Goal: Check status: Check status

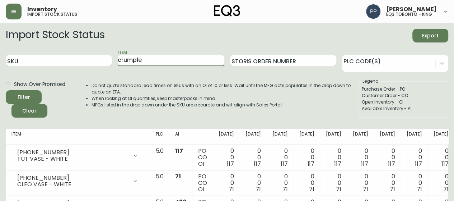
click at [6, 90] on button "Filter" at bounding box center [24, 97] width 36 height 14
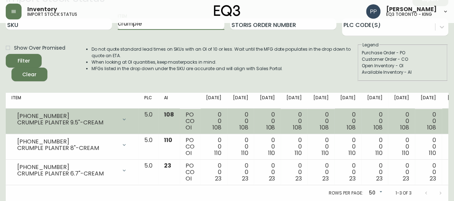
scroll to position [41, 0]
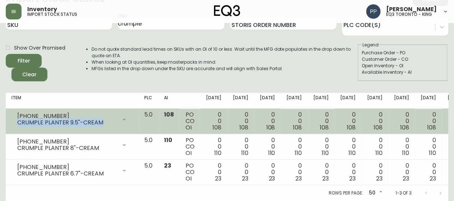
drag, startPoint x: 107, startPoint y: 118, endPoint x: 15, endPoint y: 125, distance: 92.2
click at [15, 125] on td "[PHONE_NUMBER] CRUMPLE PLANTER 9.5"-CREAM Opening Balance 108 ( [DATE] ) Availa…" at bounding box center [72, 121] width 133 height 26
copy div "CRUMPLE PLANTER 9.5"-CREAM"
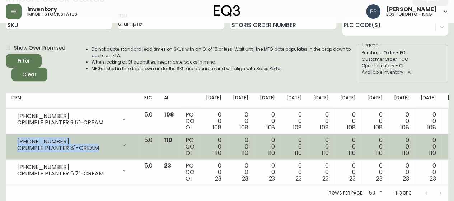
drag, startPoint x: 101, startPoint y: 142, endPoint x: 16, endPoint y: 137, distance: 84.9
click at [16, 137] on div "[PHONE_NUMBER] CRUMPLE PLANTER 8"-CREAM" at bounding box center [71, 145] width 121 height 16
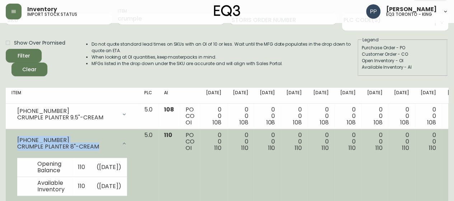
copy div "[PHONE_NUMBER] CRUMPLE PLANTER 8"-CREAM"
click at [68, 134] on div "[PHONE_NUMBER] CRUMPLE PLANTER 8"-CREAM" at bounding box center [71, 143] width 121 height 23
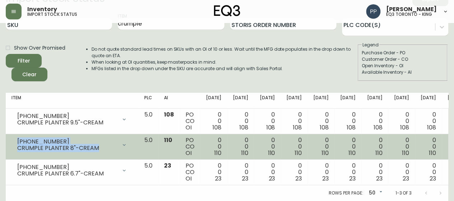
click at [102, 145] on div "CRUMPLE PLANTER 8"-CREAM" at bounding box center [67, 148] width 100 height 6
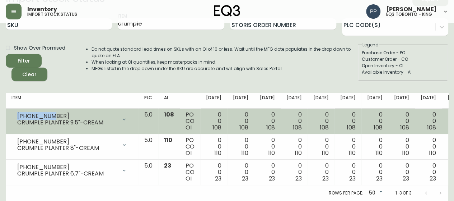
drag, startPoint x: 56, startPoint y: 109, endPoint x: 13, endPoint y: 110, distance: 43.1
click at [13, 111] on div "[PHONE_NUMBER] CRUMPLE PLANTER 9.5"-CREAM" at bounding box center [71, 119] width 121 height 16
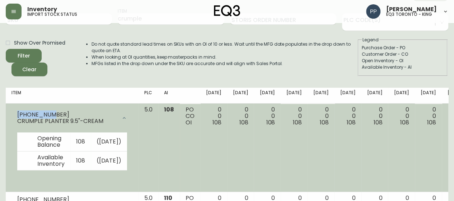
copy div "[PHONE_NUMBER]"
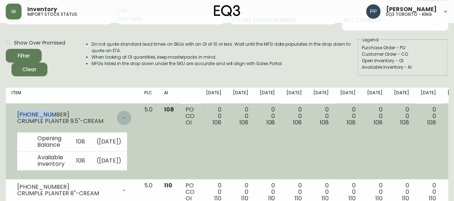
click at [121, 117] on icon at bounding box center [124, 118] width 6 height 6
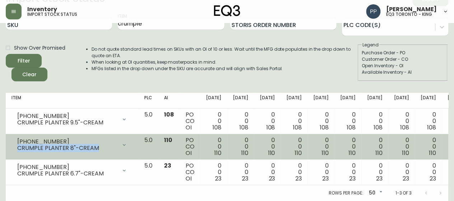
drag, startPoint x: 104, startPoint y: 142, endPoint x: 19, endPoint y: 145, distance: 85.5
click at [19, 145] on div "CRUMPLE PLANTER 8"-CREAM" at bounding box center [67, 148] width 100 height 6
copy div "CRUMPLE PLANTER 8"-CREAM"
drag, startPoint x: 60, startPoint y: 133, endPoint x: 55, endPoint y: 134, distance: 5.1
click at [59, 137] on div "[PHONE_NUMBER] CRUMPLE PLANTER 8"-CREAM" at bounding box center [71, 145] width 121 height 16
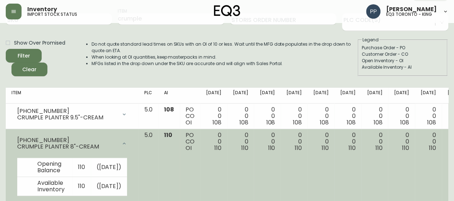
click at [55, 134] on div "[PHONE_NUMBER] CRUMPLE PLANTER 8"-CREAM" at bounding box center [71, 143] width 121 height 23
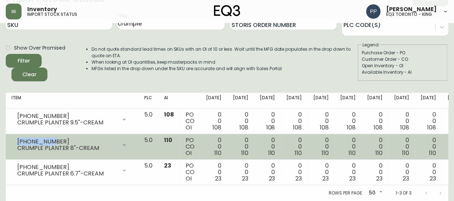
drag, startPoint x: 55, startPoint y: 136, endPoint x: 14, endPoint y: 135, distance: 41.3
click at [14, 137] on div "[PHONE_NUMBER] CRUMPLE PLANTER 8"-CREAM" at bounding box center [71, 145] width 121 height 16
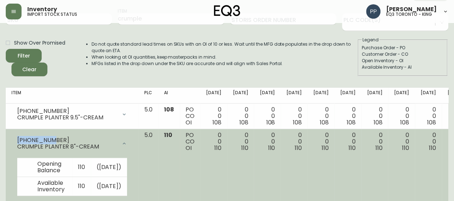
copy div "[PHONE_NUMBER]"
click at [121, 141] on icon at bounding box center [124, 143] width 6 height 6
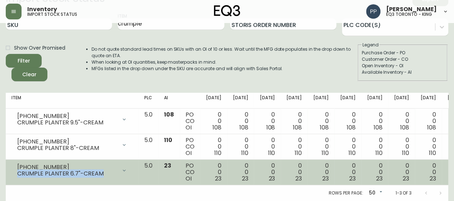
drag, startPoint x: 105, startPoint y: 168, endPoint x: 17, endPoint y: 170, distance: 87.7
click at [17, 170] on div "CRUMPLE PLANTER 6.7"-CREAM" at bounding box center [67, 173] width 100 height 6
copy div "CRUMPLE PLANTER 6.7"-CREAM"
drag, startPoint x: 59, startPoint y: 163, endPoint x: 14, endPoint y: 162, distance: 44.9
click at [14, 162] on div "[PHONE_NUMBER] CRUMPLE PLANTER 6.7"-CREAM" at bounding box center [71, 170] width 121 height 16
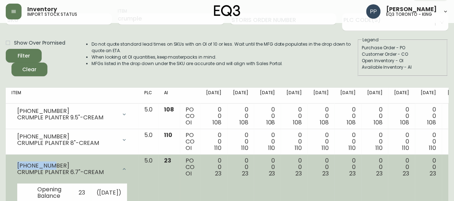
copy div "[PHONE_NUMBER]"
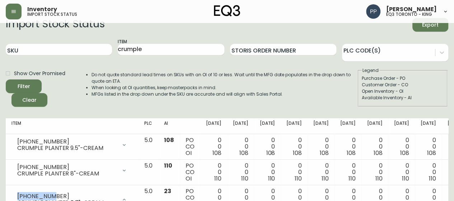
scroll to position [0, 0]
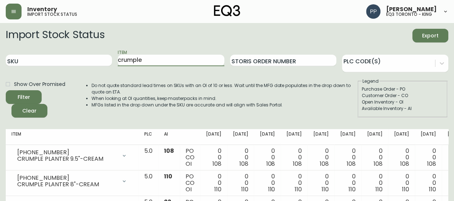
drag, startPoint x: 144, startPoint y: 61, endPoint x: 99, endPoint y: 68, distance: 46.2
click at [99, 68] on div "SKU Item crumple Storis Order Number PLC Code(s)" at bounding box center [227, 60] width 443 height 23
type input "DEW"
click at [6, 90] on button "Filter" at bounding box center [24, 97] width 36 height 14
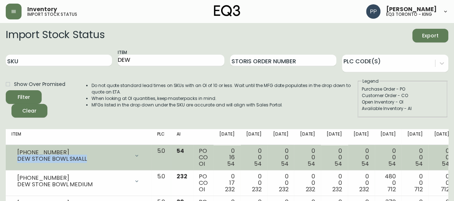
drag, startPoint x: 83, startPoint y: 159, endPoint x: 14, endPoint y: 161, distance: 69.0
click at [14, 160] on div "[PHONE_NUMBER] DEW STONE BOWL SMALL" at bounding box center [78, 156] width 134 height 16
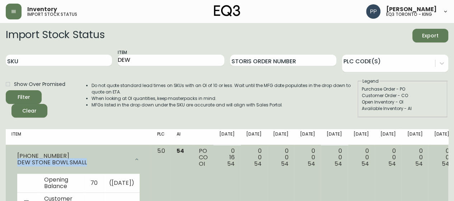
copy div "DEW STONE BOWL SMALL"
click at [76, 145] on td "[PHONE_NUMBER] DEW STONE BOWL SMALL Opening Balance 70 ( [DATE] ) Customer Orde…" at bounding box center [78, 195] width 145 height 101
drag, startPoint x: 52, startPoint y: 157, endPoint x: 17, endPoint y: 155, distance: 34.5
click at [17, 155] on div "[PHONE_NUMBER]" at bounding box center [73, 156] width 112 height 6
copy div "[PHONE_NUMBER]"
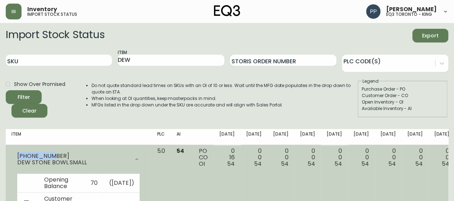
click at [134, 158] on icon at bounding box center [137, 159] width 6 height 6
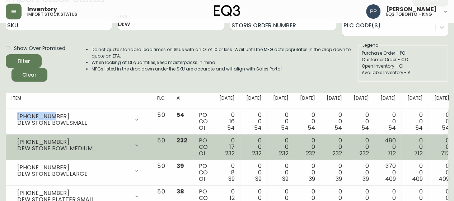
scroll to position [72, 0]
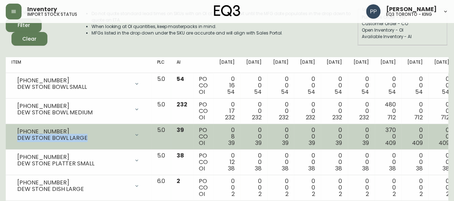
drag, startPoint x: 91, startPoint y: 139, endPoint x: 13, endPoint y: 144, distance: 77.8
click at [13, 144] on td "[PHONE_NUMBER] DEW STONE BOWL LARGE Opening Balance 47 ( [DATE] ) Customer Orde…" at bounding box center [78, 137] width 145 height 26
copy div "DEW STONE BOWL LARGE"
click at [55, 131] on div "[PHONE_NUMBER]" at bounding box center [73, 131] width 112 height 6
drag, startPoint x: 55, startPoint y: 131, endPoint x: 16, endPoint y: 131, distance: 39.2
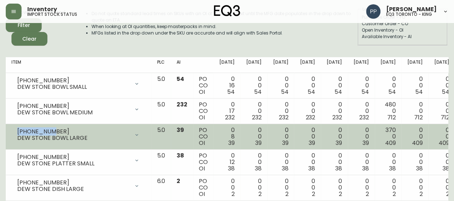
click at [16, 131] on div "[PHONE_NUMBER] DEW STONE BOWL LARGE" at bounding box center [78, 135] width 134 height 16
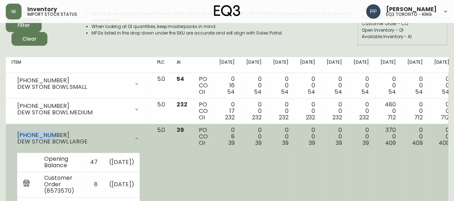
click at [134, 137] on icon at bounding box center [137, 138] width 6 height 6
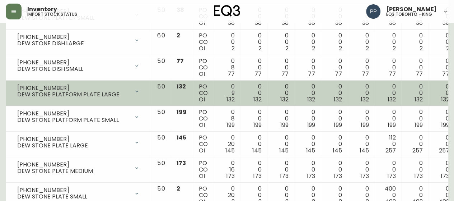
scroll to position [251, 0]
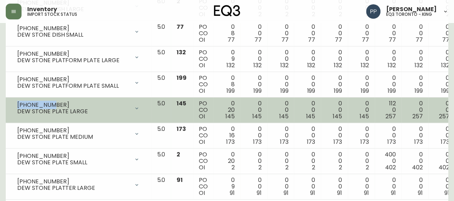
drag, startPoint x: 54, startPoint y: 102, endPoint x: 14, endPoint y: 102, distance: 39.9
click at [14, 102] on div "[PHONE_NUMBER] DEW STONE PLATE LARGE" at bounding box center [78, 108] width 134 height 16
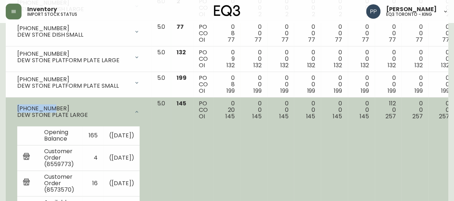
click at [15, 102] on div "[PHONE_NUMBER] DEW STONE PLATE LARGE" at bounding box center [78, 111] width 134 height 23
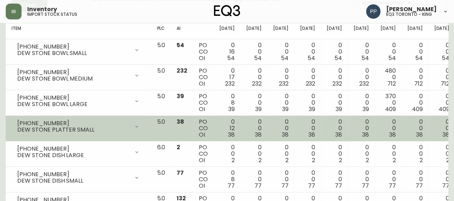
scroll to position [0, 0]
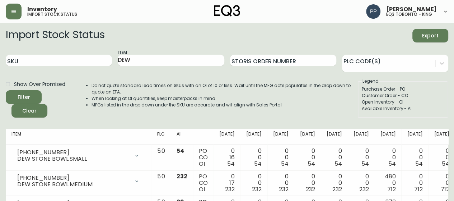
drag, startPoint x: 152, startPoint y: 55, endPoint x: 113, endPoint y: 59, distance: 38.7
click at [113, 59] on div "SKU Item DEW Storis Order Number PLC Code(s)" at bounding box center [227, 60] width 443 height 23
click at [301, 100] on li "When looking at OI quantities, keep masterpacks in mind." at bounding box center [225, 98] width 266 height 6
click at [301, 97] on li "When looking at OI quantities, keep masterpacks in mind." at bounding box center [225, 98] width 266 height 6
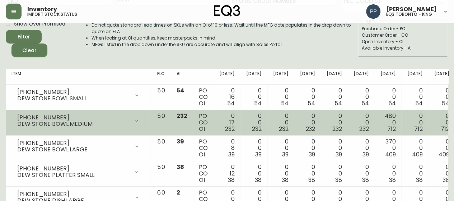
scroll to position [72, 0]
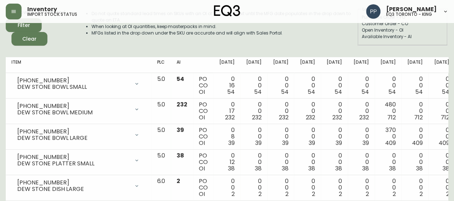
click at [96, 46] on div "Import Stock Status Export SKU Item DEW Storis Order Number PLC Code(s) Show Ov…" at bounding box center [227, 4] width 443 height 94
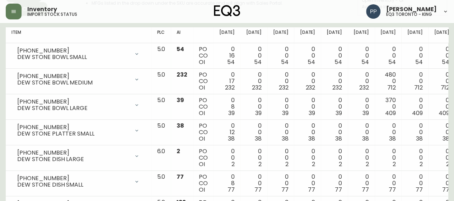
scroll to position [0, 0]
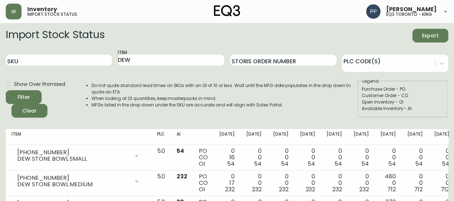
click at [237, 42] on form "Import Stock Status Export SKU Item DEW Storis Order Number PLC Code(s) Show Ov…" at bounding box center [227, 73] width 443 height 89
drag, startPoint x: 151, startPoint y: 59, endPoint x: 115, endPoint y: 62, distance: 36.0
click at [115, 63] on div "SKU Item DEW Storis Order Number PLC Code(s)" at bounding box center [227, 60] width 443 height 23
click at [96, 107] on li "MFGs listed in the drop down under the SKU are accurate and will align with Sal…" at bounding box center [225, 105] width 266 height 6
click at [52, 60] on input "SKU" at bounding box center [59, 60] width 106 height 11
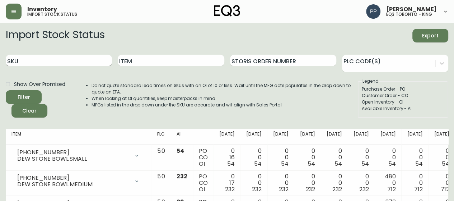
paste input "[PHONE_NUMBER]"
type input "[PHONE_NUMBER]"
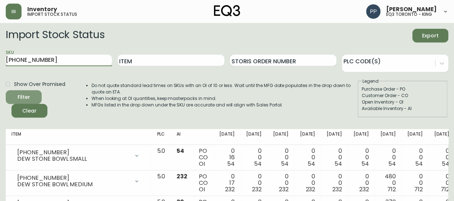
drag, startPoint x: 22, startPoint y: 93, endPoint x: 15, endPoint y: 98, distance: 8.4
click at [21, 93] on icon "submit" at bounding box center [21, 96] width 7 height 7
